Goal: Information Seeking & Learning: Learn about a topic

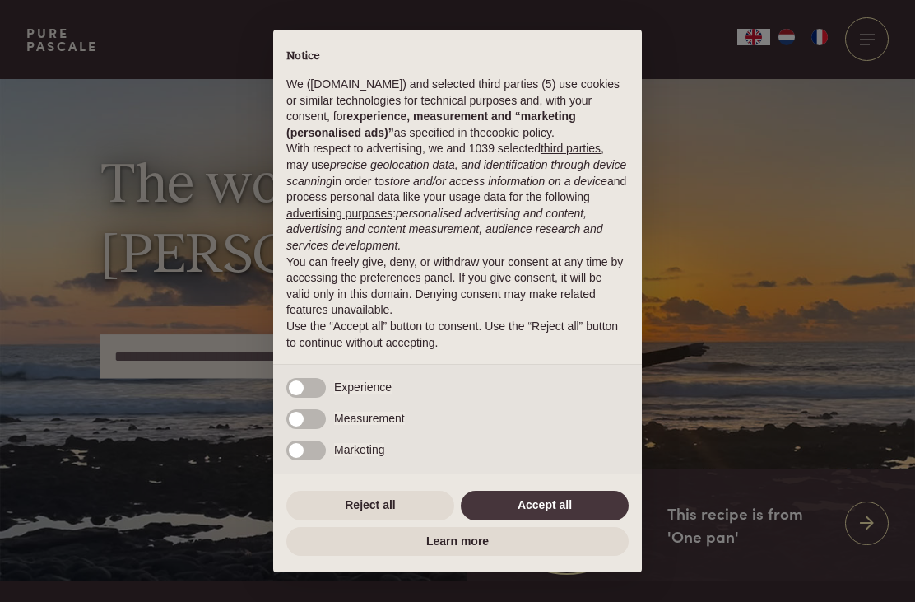
click at [796, 30] on div "× Notice We ([DOMAIN_NAME]) and selected third parties (5) use cookies or simil…" at bounding box center [457, 301] width 915 height 602
click at [796, 31] on div "× Notice We ([DOMAIN_NAME]) and selected third parties (5) use cookies or simil…" at bounding box center [457, 301] width 915 height 602
click at [406, 510] on button "Reject all" at bounding box center [370, 506] width 168 height 30
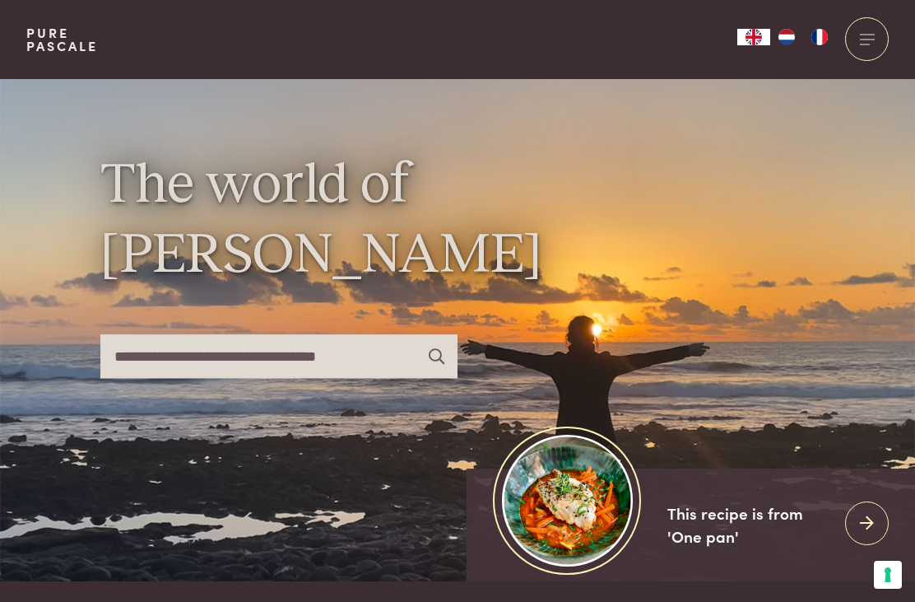
click at [795, 31] on img "NL" at bounding box center [787, 37] width 20 height 16
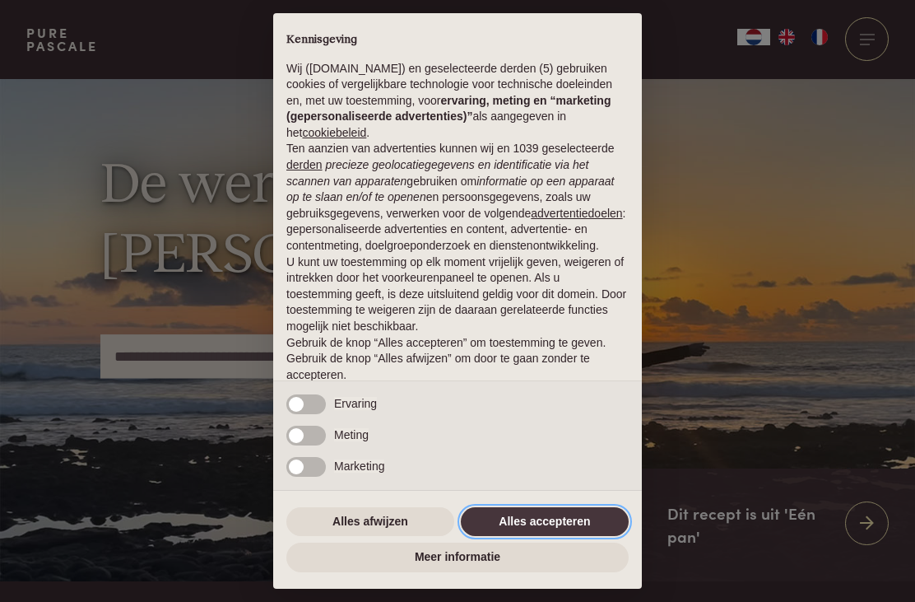
click at [568, 531] on button "Alles accepteren" at bounding box center [545, 522] width 168 height 30
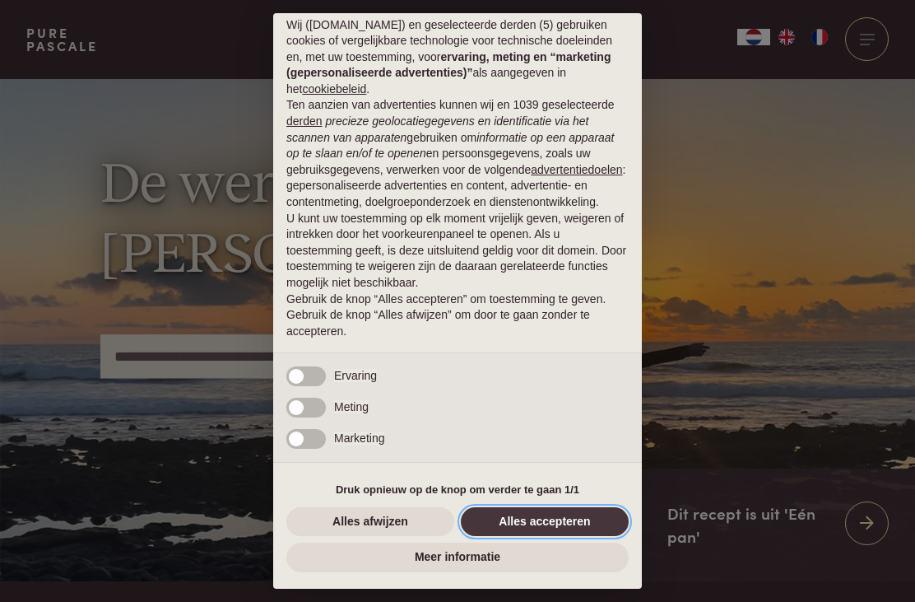
click at [577, 526] on button "Alles accepteren" at bounding box center [545, 522] width 168 height 30
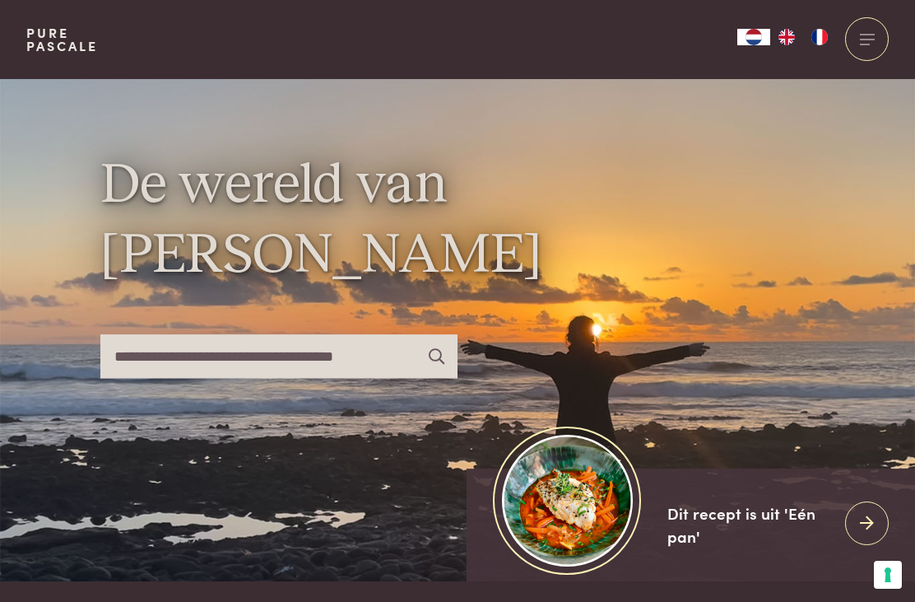
click at [301, 378] on input "text" at bounding box center [278, 356] width 357 height 44
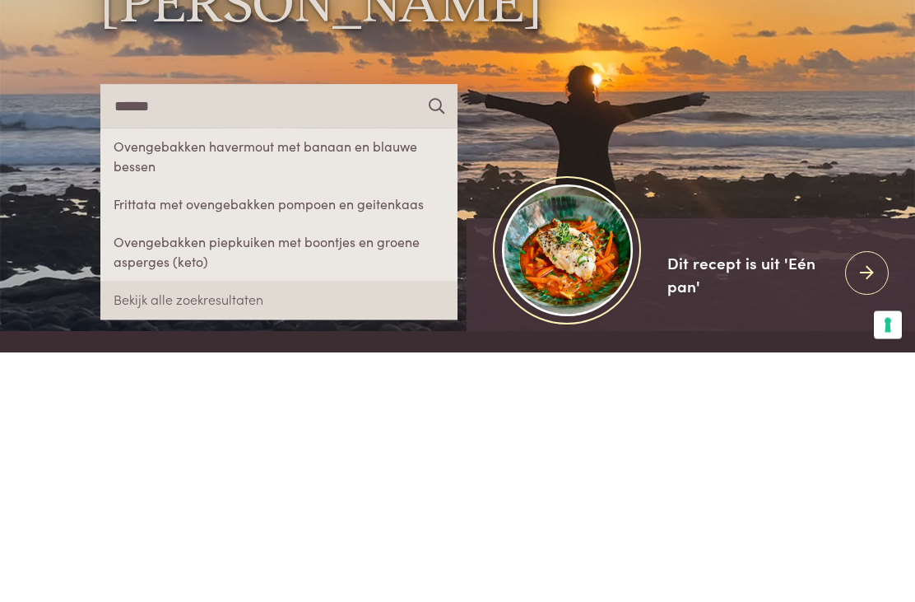
type input "******"
click at [357, 378] on link "Ovengebakken havermout met banaan en blauwe bessen" at bounding box center [278, 407] width 357 height 58
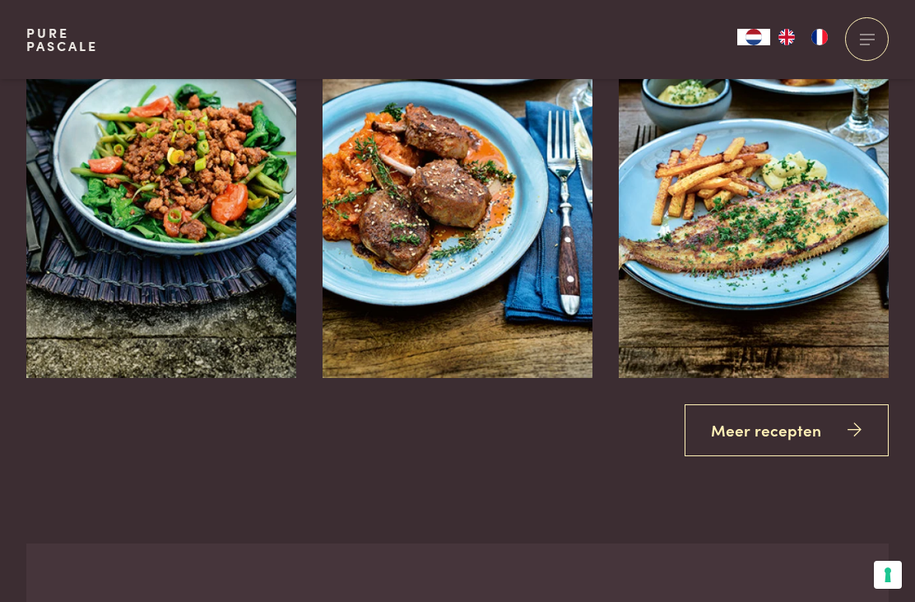
scroll to position [2805, 0]
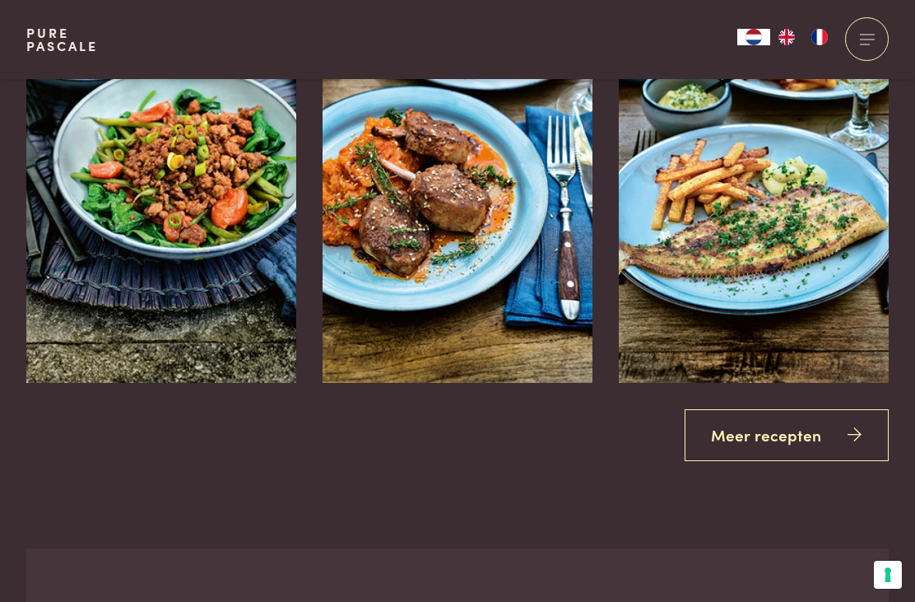
click at [866, 468] on icon at bounding box center [867, 480] width 14 height 24
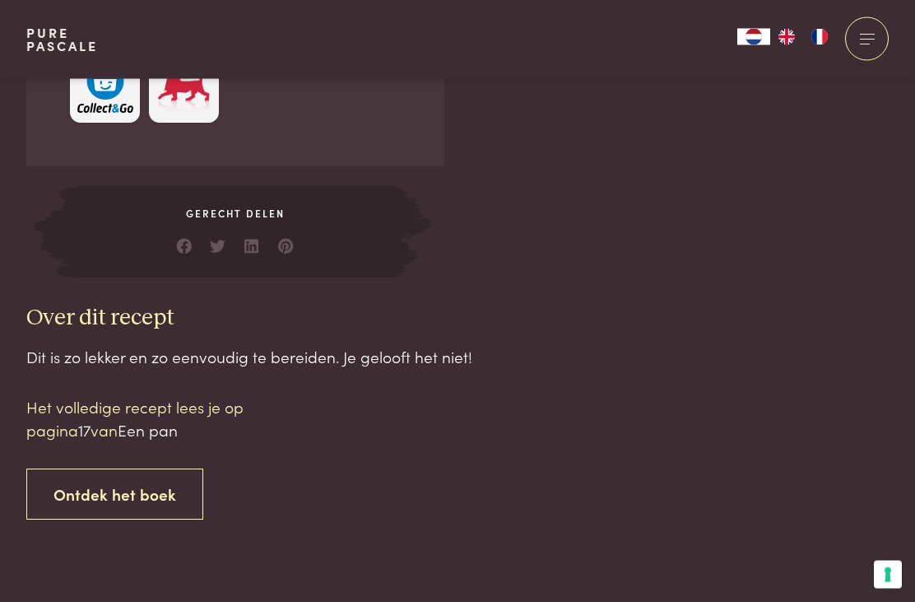
scroll to position [1359, 0]
click at [132, 484] on link "Ontdek het boek" at bounding box center [114, 494] width 177 height 52
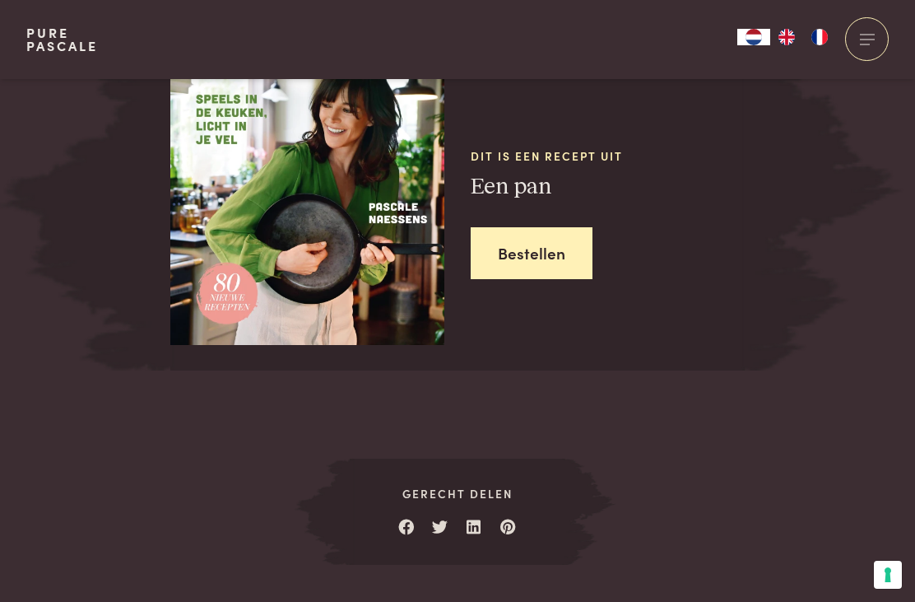
scroll to position [2043, 0]
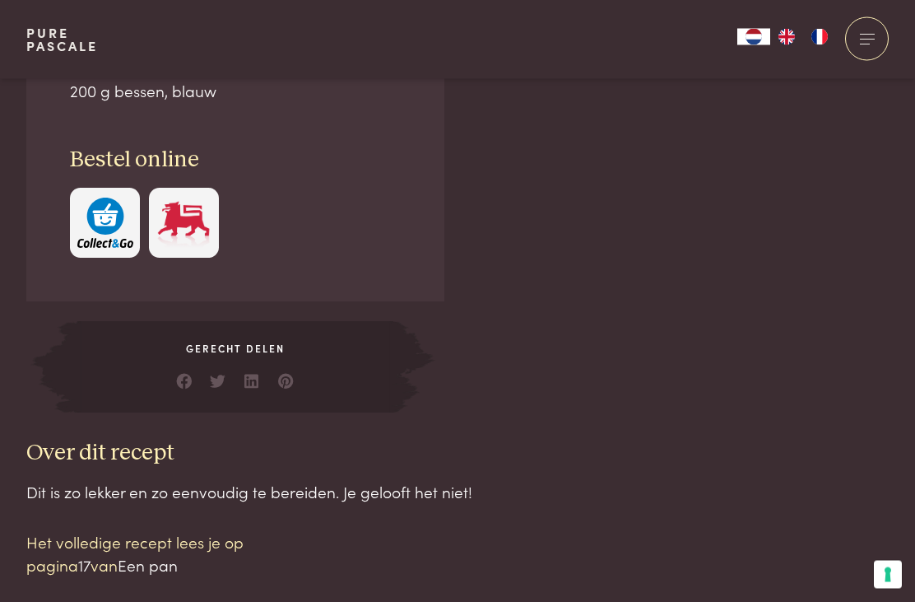
scroll to position [1226, 0]
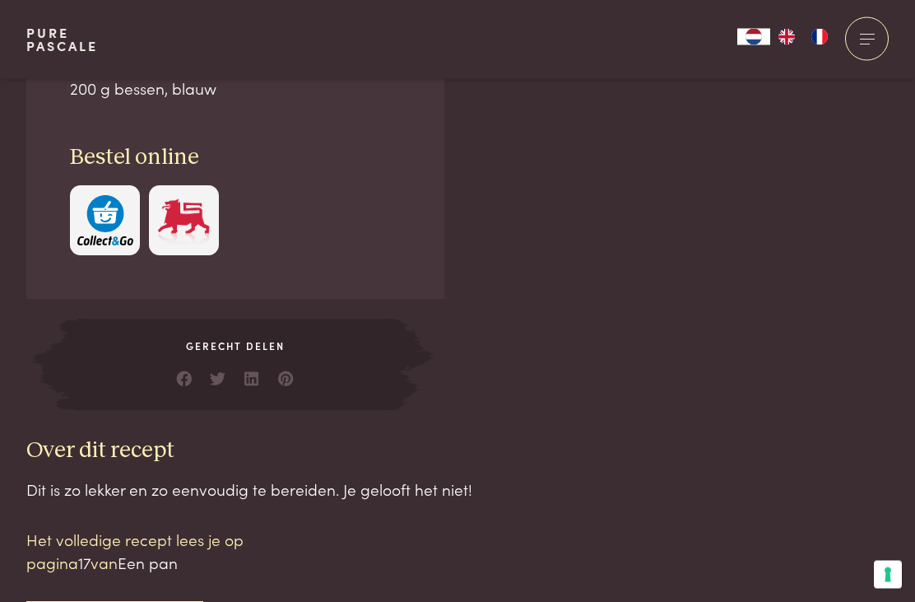
click at [170, 555] on span "Een pan" at bounding box center [148, 563] width 60 height 22
click at [148, 552] on span "Een pan" at bounding box center [148, 563] width 60 height 22
click at [79, 555] on p "Het volledige recept lees je op pagina 17 van Een pan" at bounding box center [166, 551] width 280 height 47
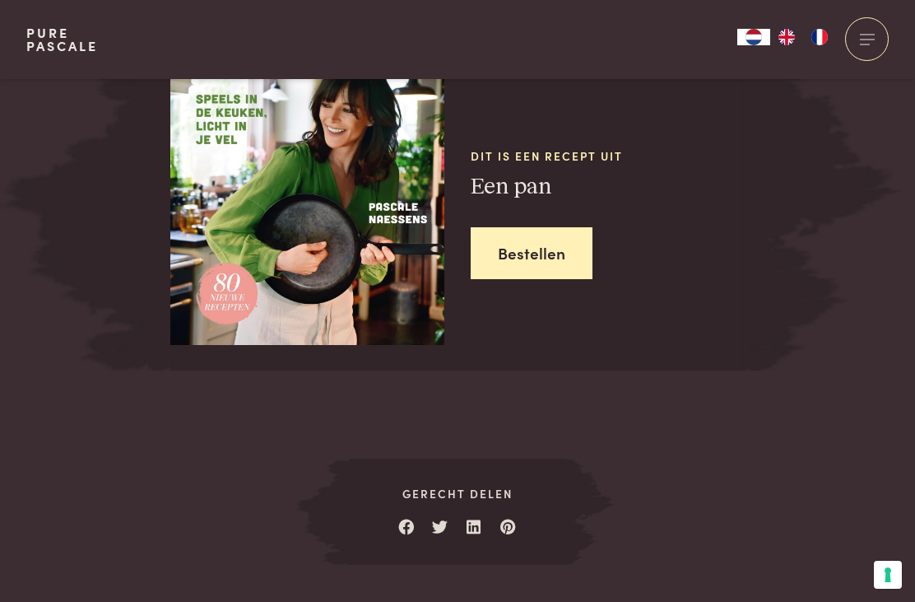
scroll to position [2043, 0]
click at [325, 253] on img at bounding box center [307, 164] width 274 height 360
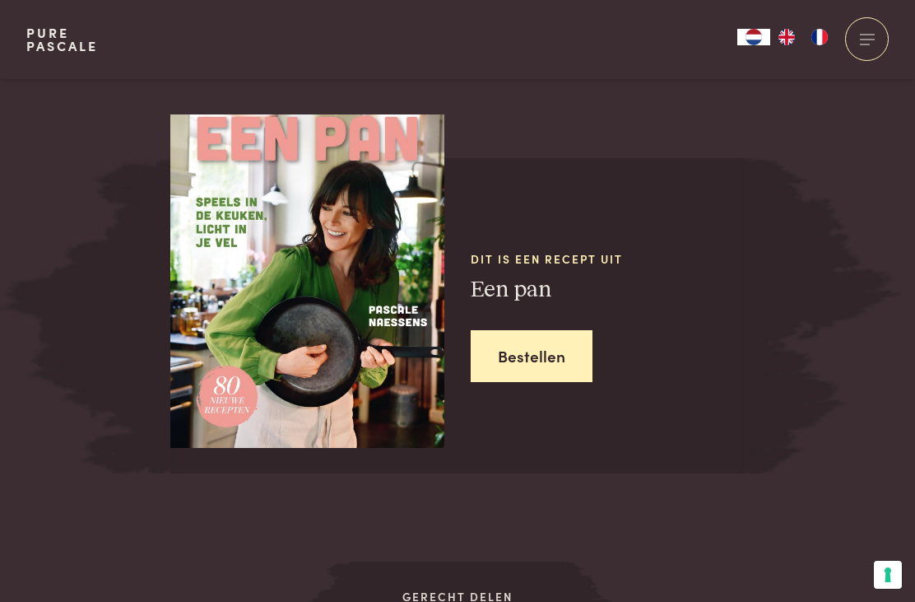
click at [307, 339] on img at bounding box center [307, 267] width 274 height 360
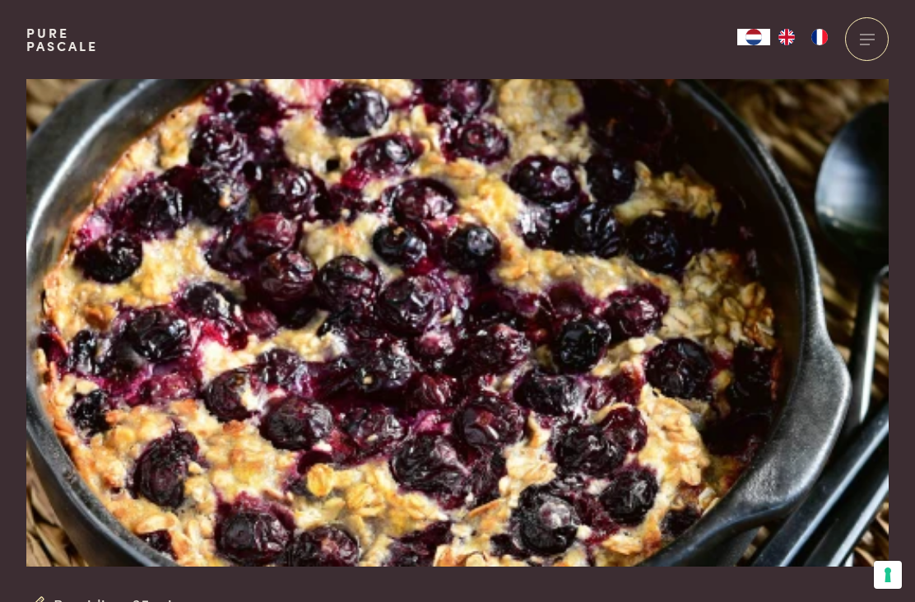
scroll to position [0, 0]
